Goal: Task Accomplishment & Management: Use online tool/utility

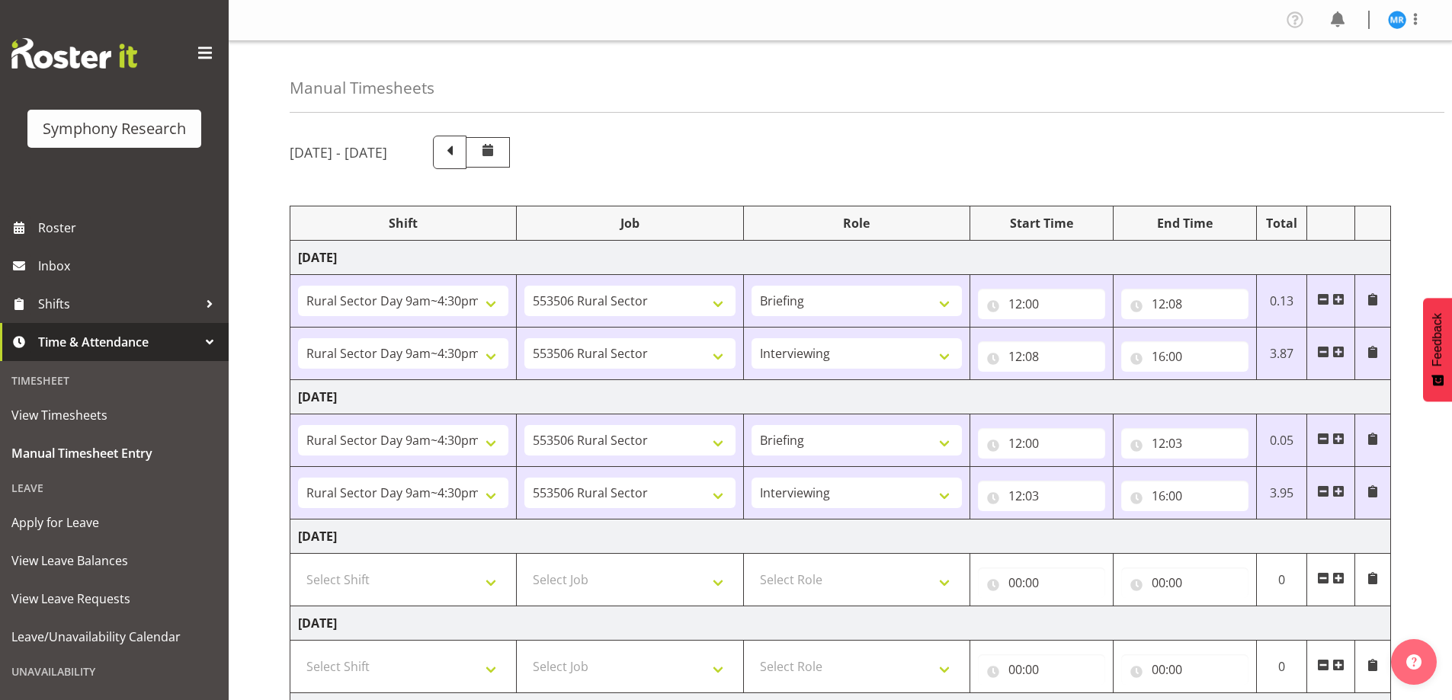
select select "81561"
select select "10587"
select select "81561"
select select "10587"
select select "47"
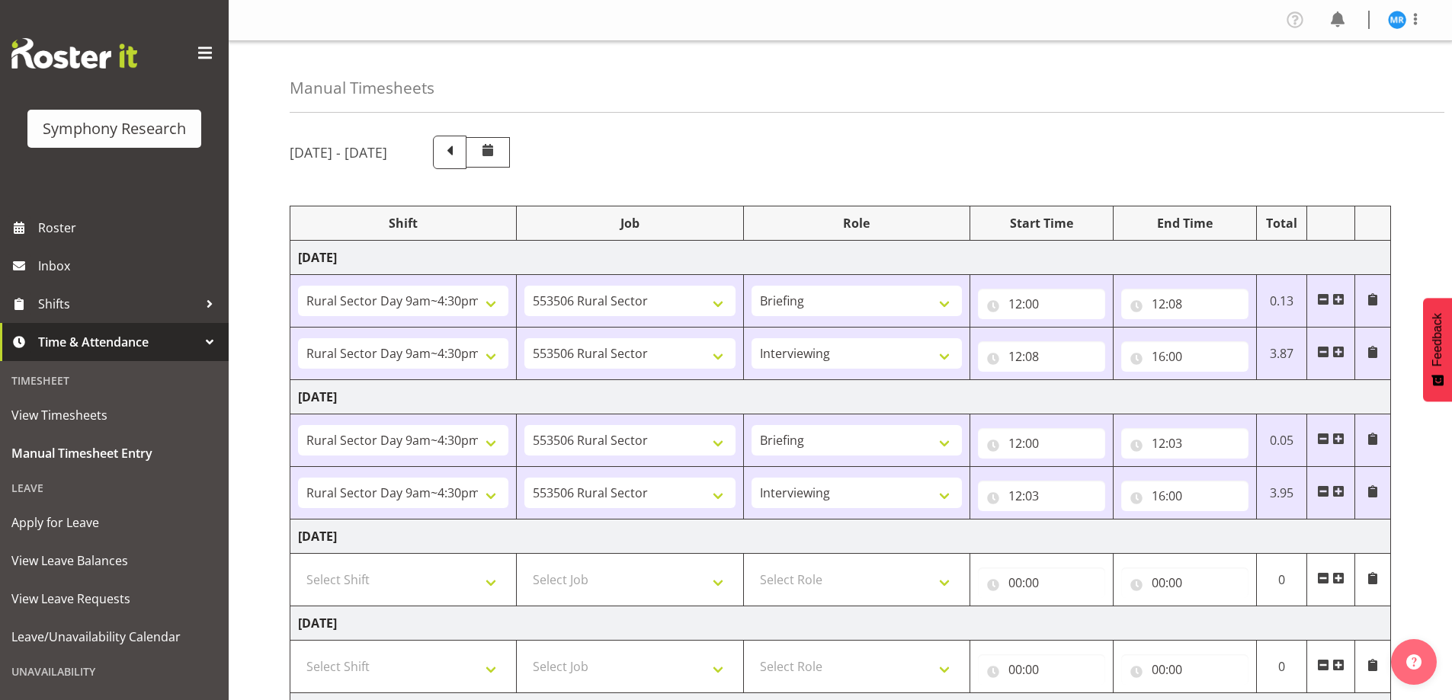
select select "81561"
select select "10587"
select select "81561"
select select "10587"
select select "47"
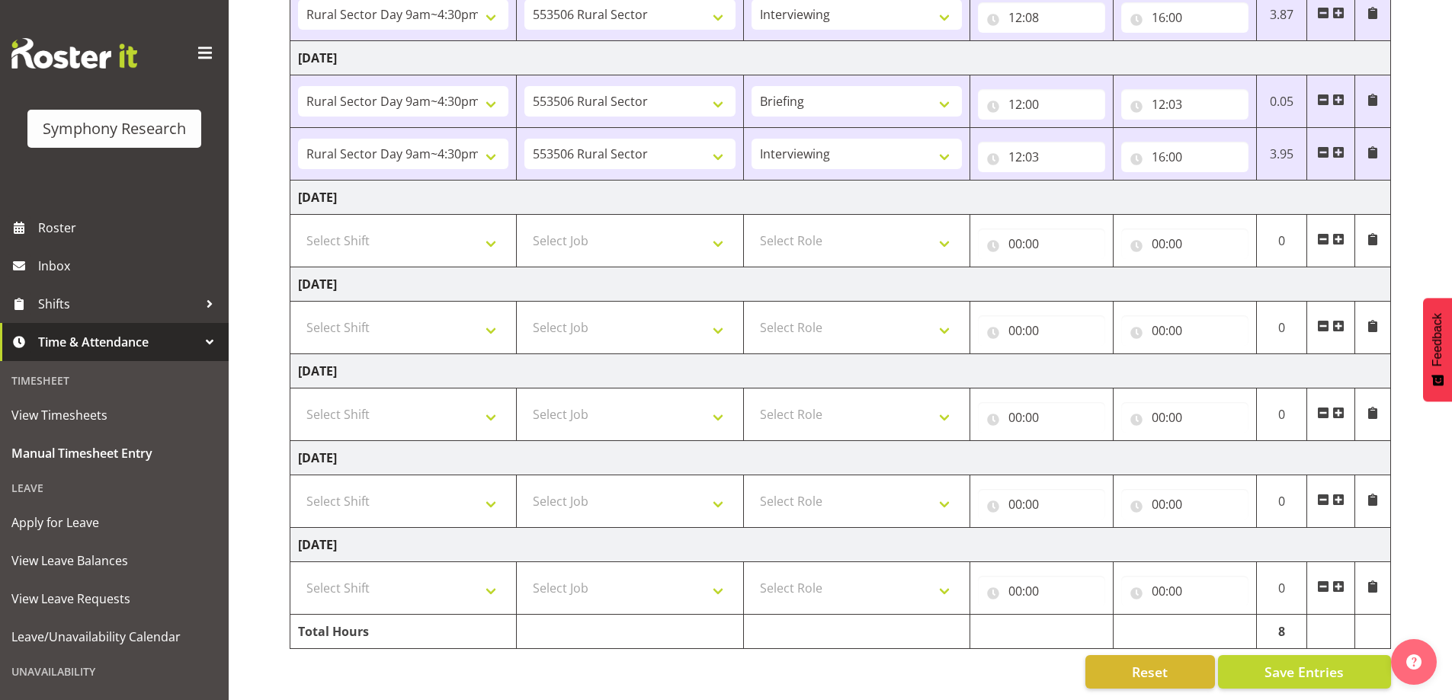
scroll to position [351, 0]
click at [1312, 662] on span "Save Entries" at bounding box center [1303, 672] width 79 height 20
click at [1283, 662] on span "Save Entries" at bounding box center [1303, 672] width 79 height 20
click at [1287, 662] on span "Save Entries" at bounding box center [1303, 672] width 79 height 20
click at [1319, 662] on span "Save Entries" at bounding box center [1303, 672] width 79 height 20
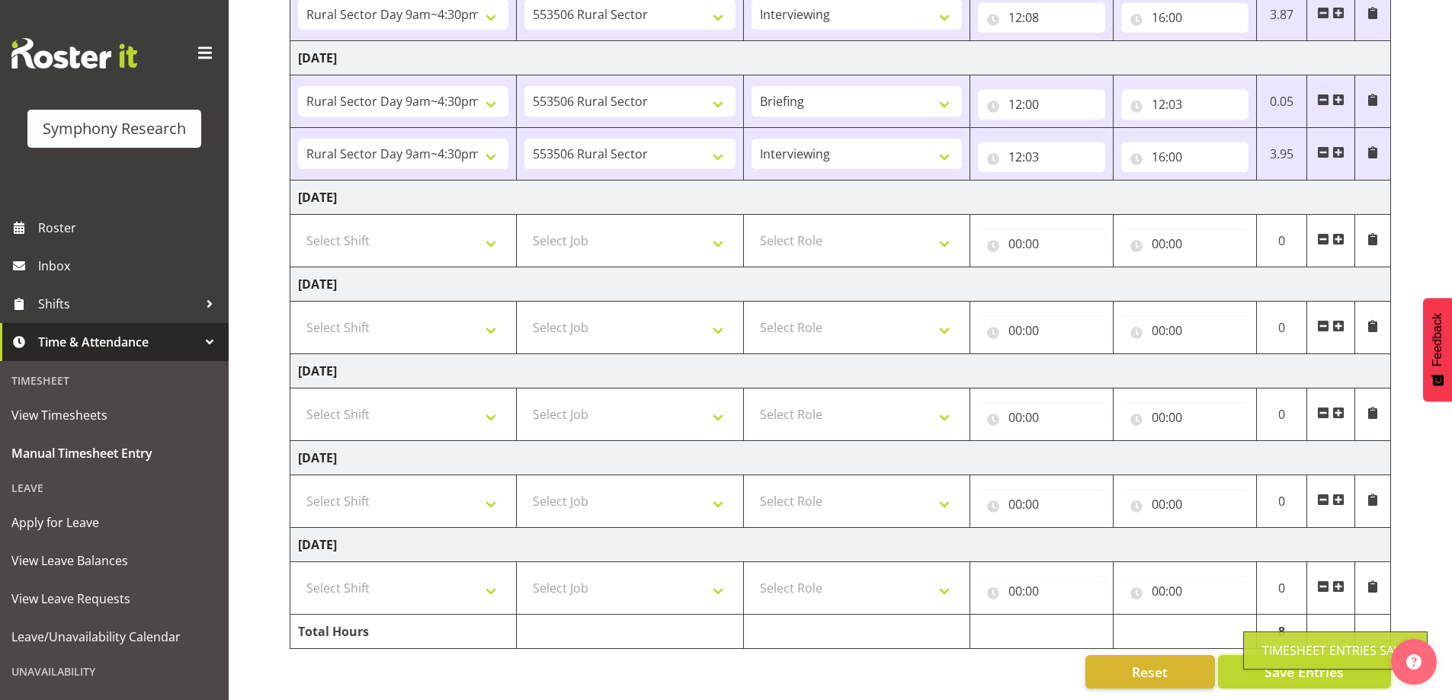
scroll to position [0, 0]
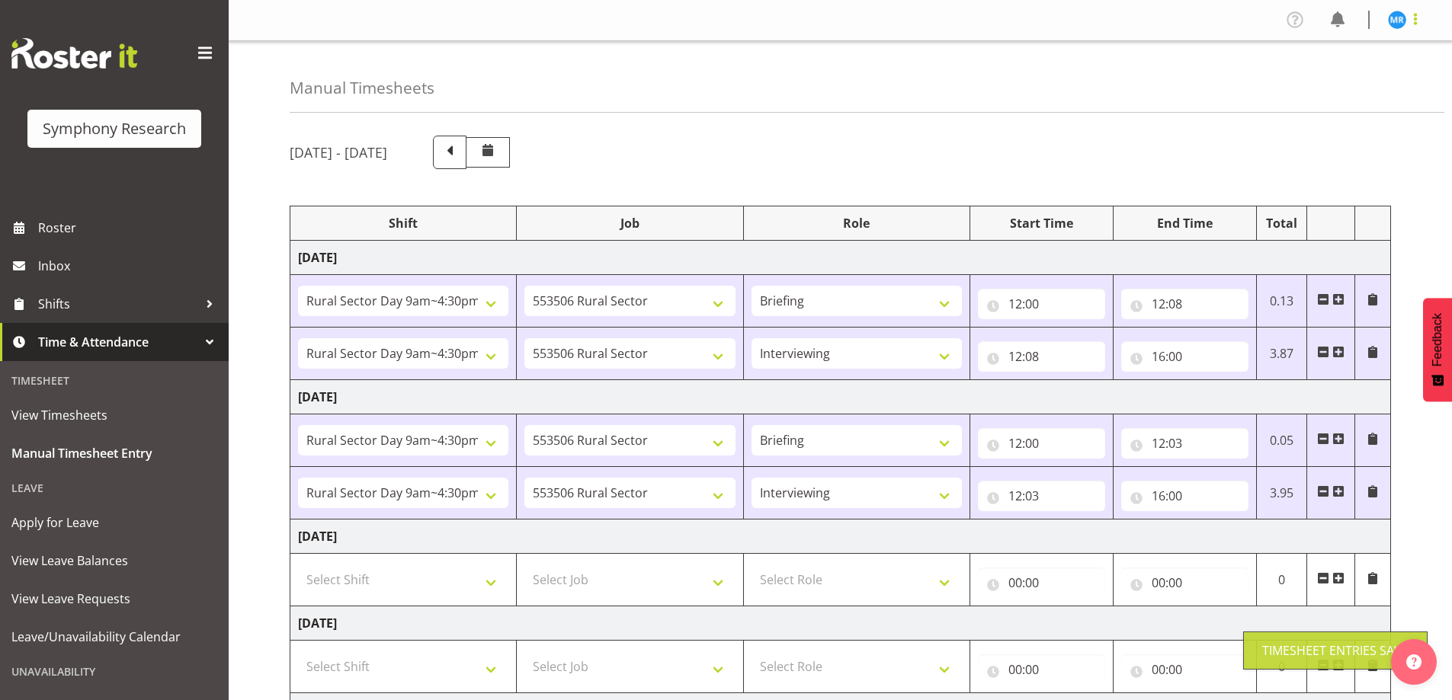
click at [1418, 22] on span at bounding box center [1415, 19] width 18 height 18
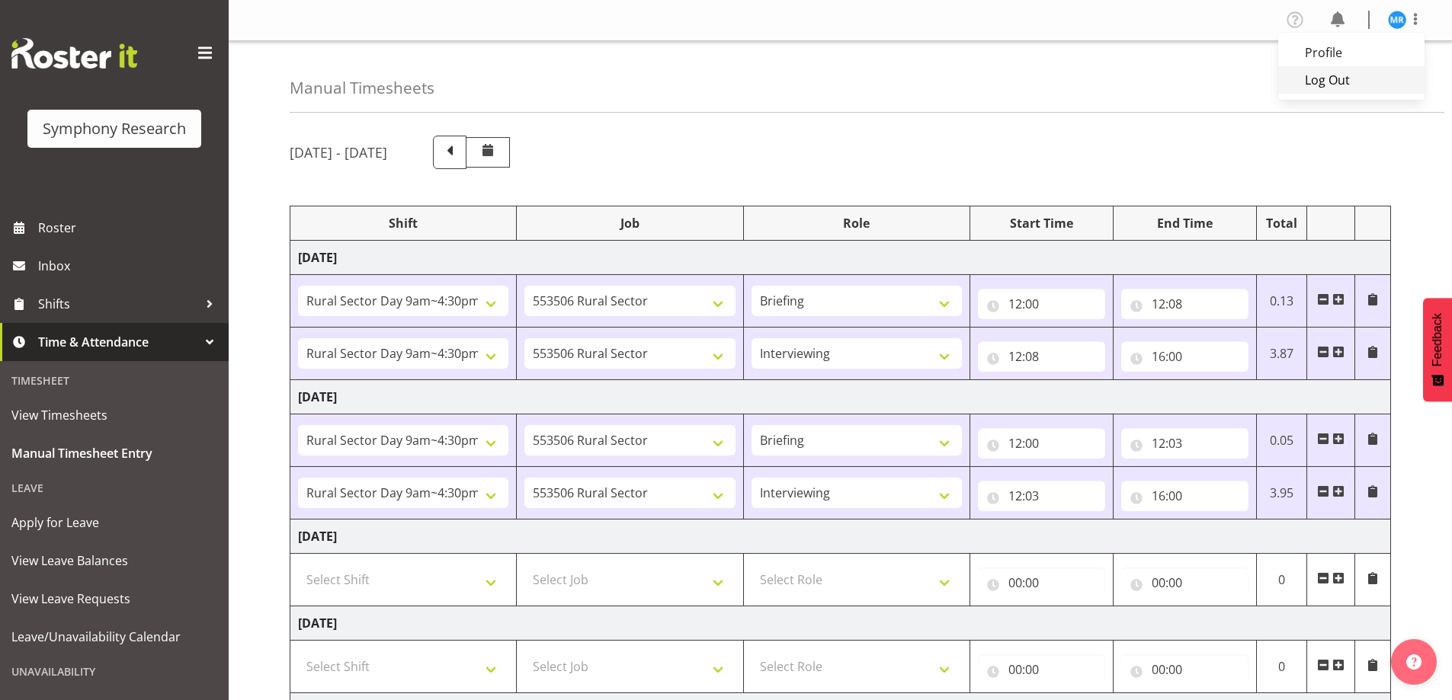
click at [1356, 85] on link "Log Out" at bounding box center [1351, 79] width 146 height 27
